Goal: Transaction & Acquisition: Purchase product/service

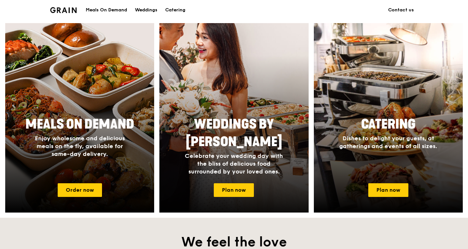
scroll to position [243, 0]
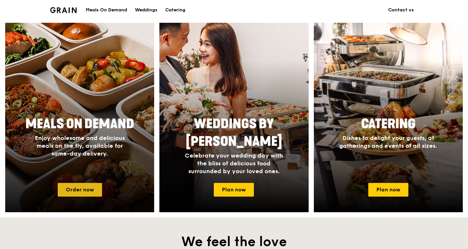
click at [85, 191] on link "Order now" at bounding box center [80, 190] width 44 height 14
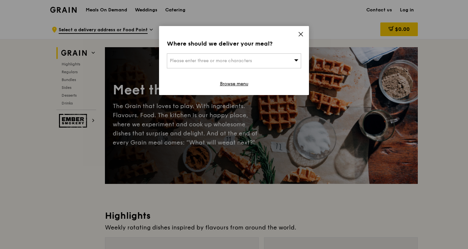
click at [263, 61] on div "Please enter three or more characters" at bounding box center [234, 60] width 134 height 15
click at [299, 36] on icon at bounding box center [301, 34] width 6 height 6
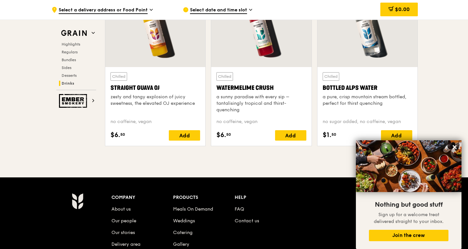
scroll to position [2611, 0]
